Goal: Task Accomplishment & Management: Manage account settings

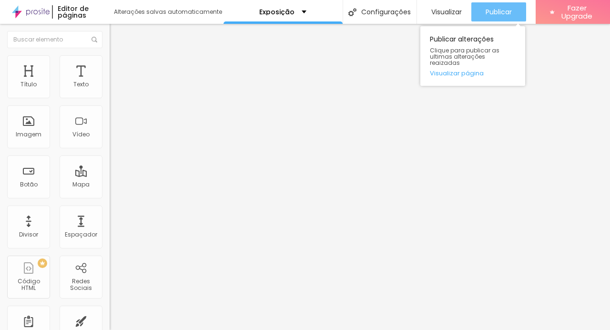
click at [495, 10] on span "Publicar" at bounding box center [498, 12] width 26 height 8
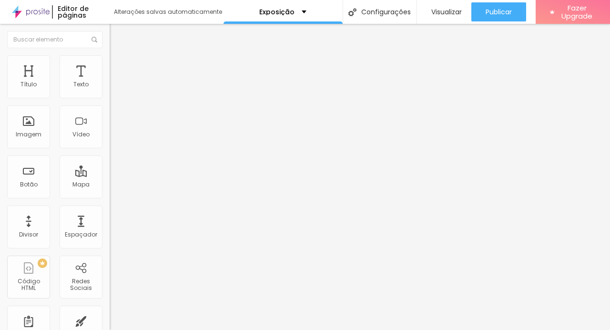
click at [110, 82] on span "Trocar imagem" at bounding box center [136, 78] width 52 height 8
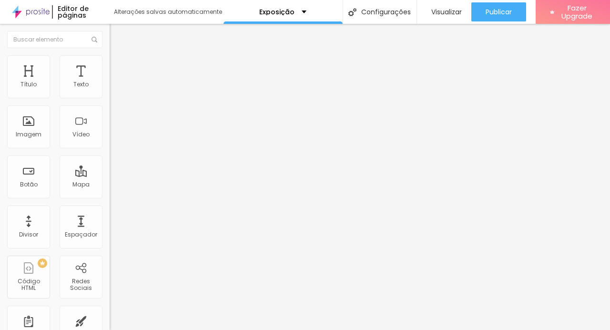
scroll to position [7, 0]
click at [195, 329] on div "Subindo 0/1 arquivos" at bounding box center [305, 333] width 610 height 6
click at [192, 329] on div at bounding box center [305, 335] width 610 height 0
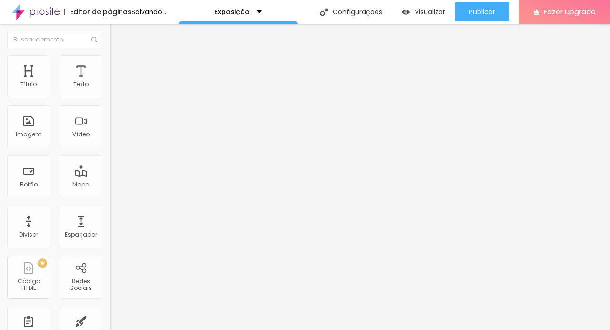
click at [110, 82] on span "Trocar imagem" at bounding box center [136, 78] width 52 height 8
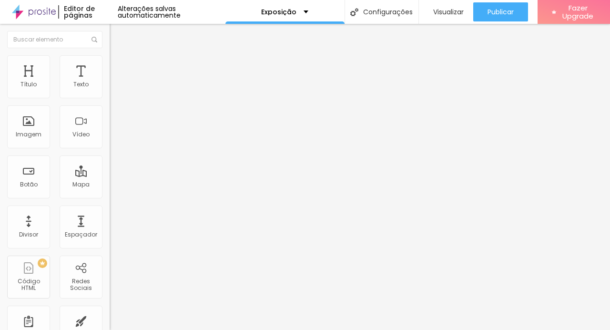
scroll to position [7, 0]
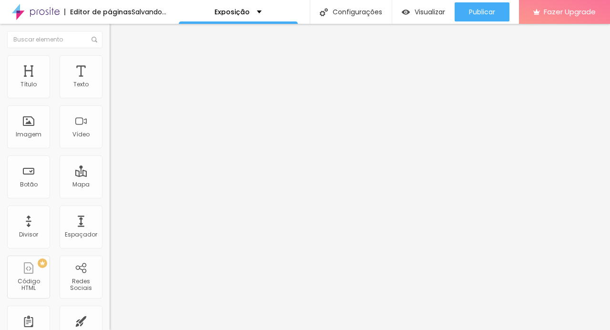
click at [110, 82] on span "Trocar imagem" at bounding box center [136, 78] width 52 height 8
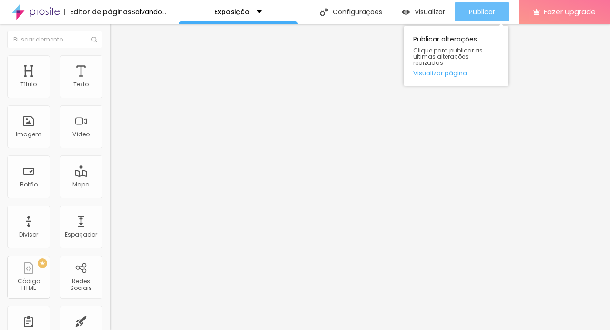
click at [495, 5] on div "Publicar" at bounding box center [482, 11] width 26 height 19
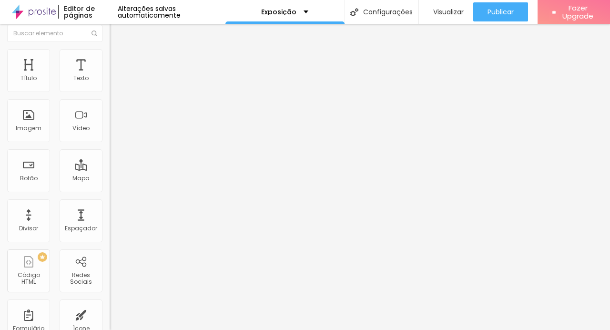
scroll to position [0, 0]
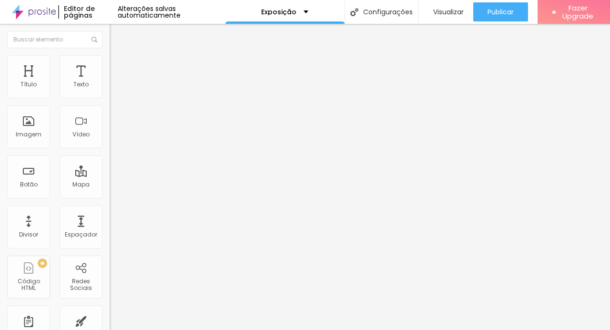
click at [118, 66] on span "Estilo" at bounding box center [125, 62] width 15 height 8
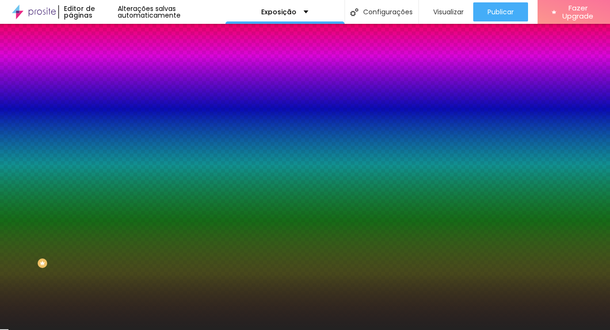
click at [110, 55] on li "Conteúdo" at bounding box center [165, 51] width 110 height 10
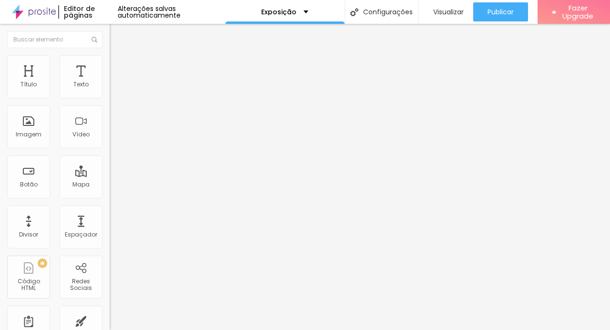
click at [115, 90] on input "13 de setembro de 2025 às 16:00" at bounding box center [165, 85] width 101 height 10
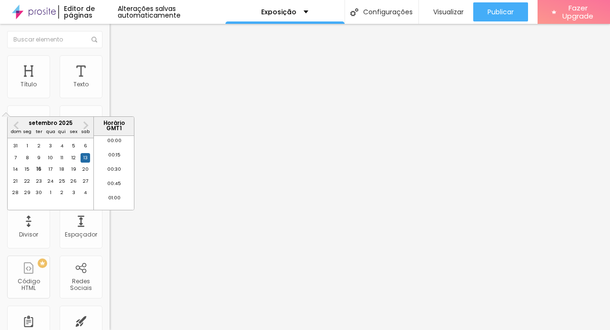
scroll to position [885, 0]
click at [85, 127] on span "Next Month" at bounding box center [85, 125] width 0 height 11
click at [64, 151] on div "2" at bounding box center [62, 146] width 10 height 10
type input "2 de outubro de 2025 às 16:00"
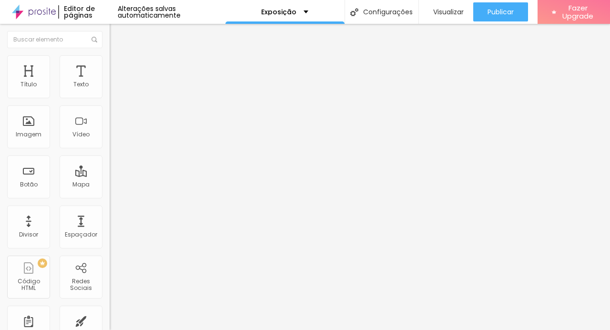
click at [110, 189] on div "Texto para Horas" at bounding box center [165, 186] width 110 height 6
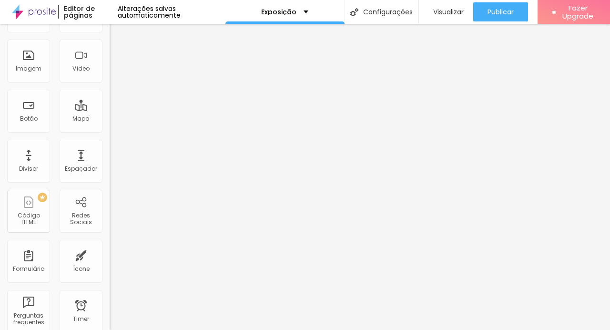
scroll to position [0, 0]
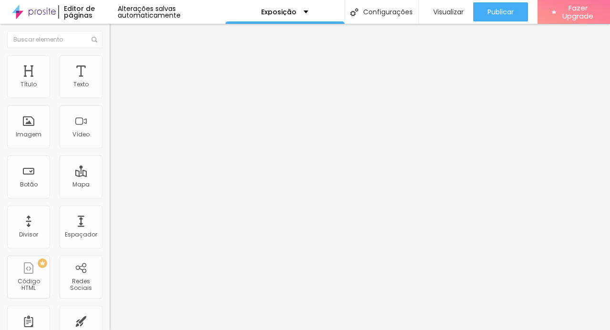
click at [118, 65] on span "Estilo" at bounding box center [125, 62] width 15 height 8
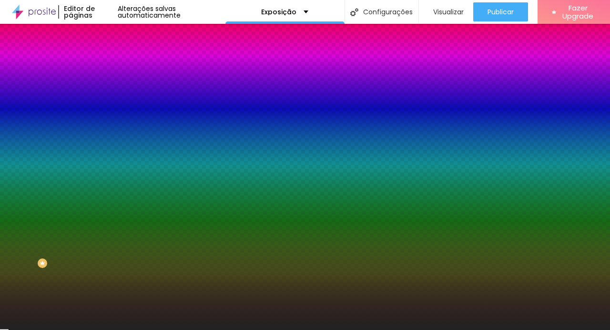
click at [110, 65] on li "Avançado" at bounding box center [165, 70] width 110 height 10
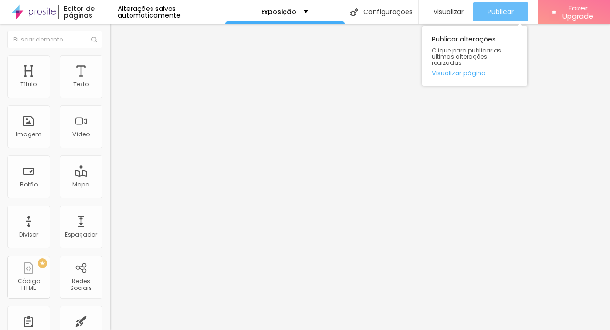
click at [500, 11] on span "Publicar" at bounding box center [500, 12] width 26 height 8
click at [457, 70] on link "Visualizar página" at bounding box center [475, 73] width 86 height 6
click at [495, 8] on span "Publicar" at bounding box center [500, 12] width 26 height 8
click at [487, 18] on div "Publicar" at bounding box center [500, 11] width 26 height 19
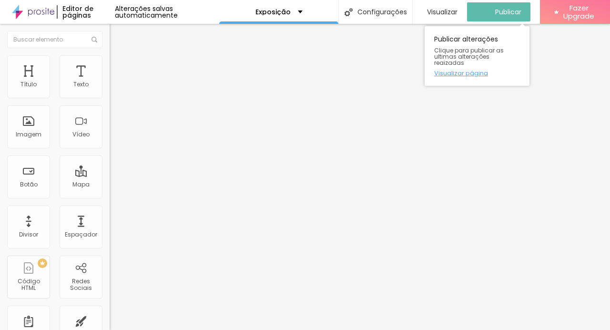
click at [452, 70] on link "Visualizar página" at bounding box center [477, 73] width 86 height 6
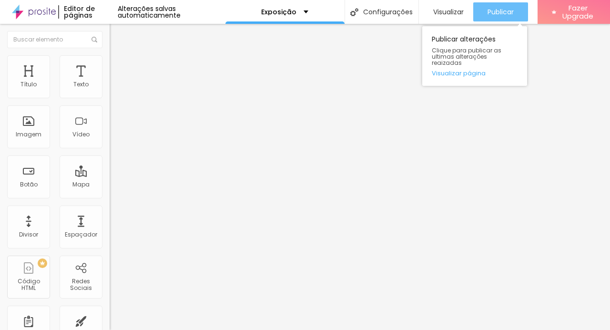
click at [491, 15] on span "Publicar" at bounding box center [500, 12] width 26 height 8
